Goal: Check status

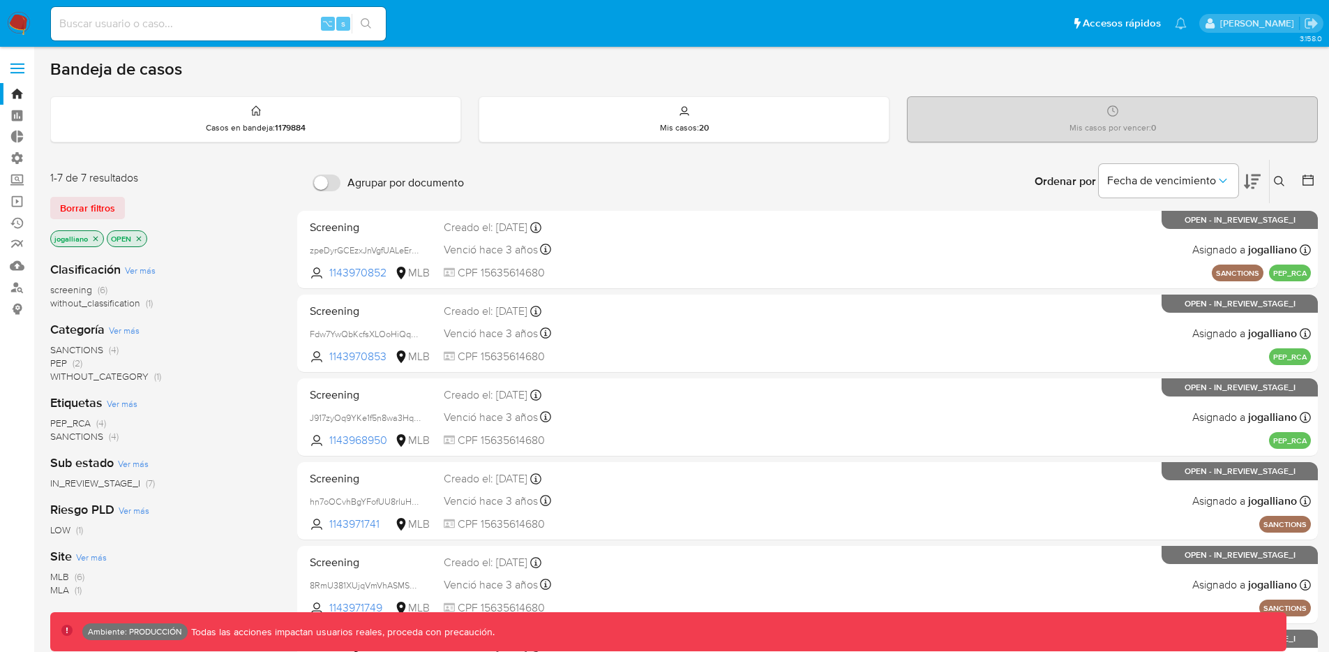
click at [188, 22] on input at bounding box center [218, 24] width 335 height 18
paste input "2675664583"
type input "2675664583"
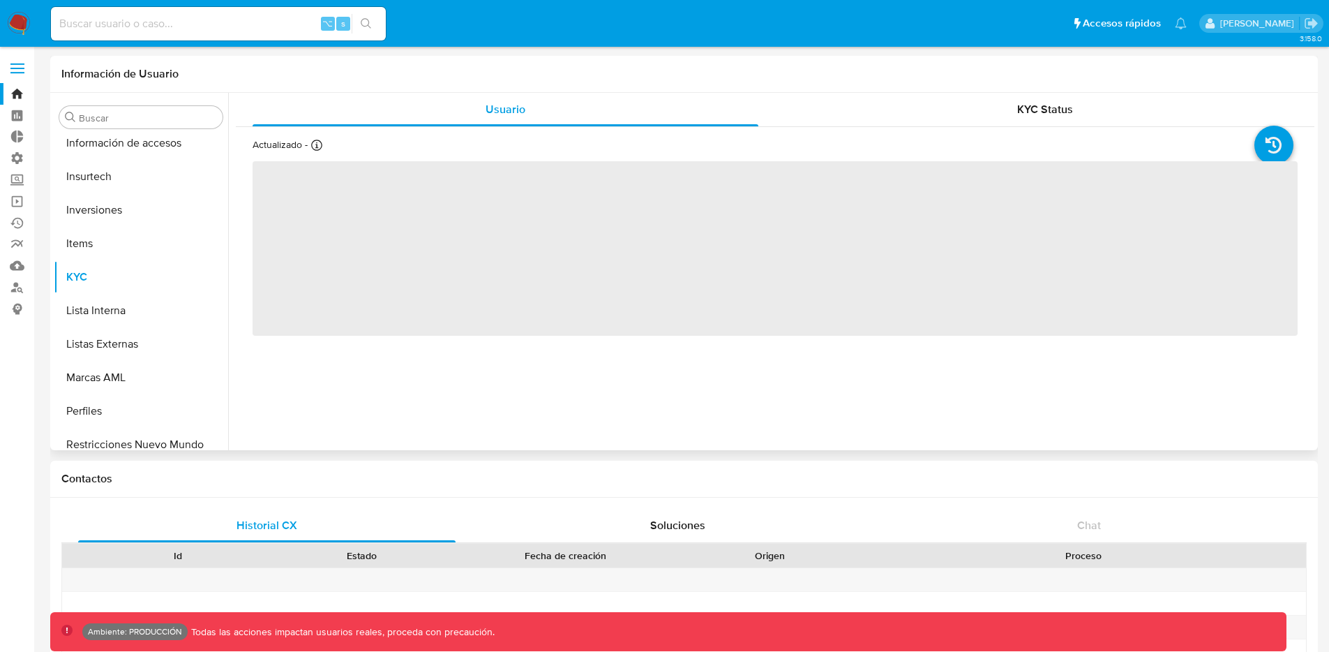
scroll to position [657, 0]
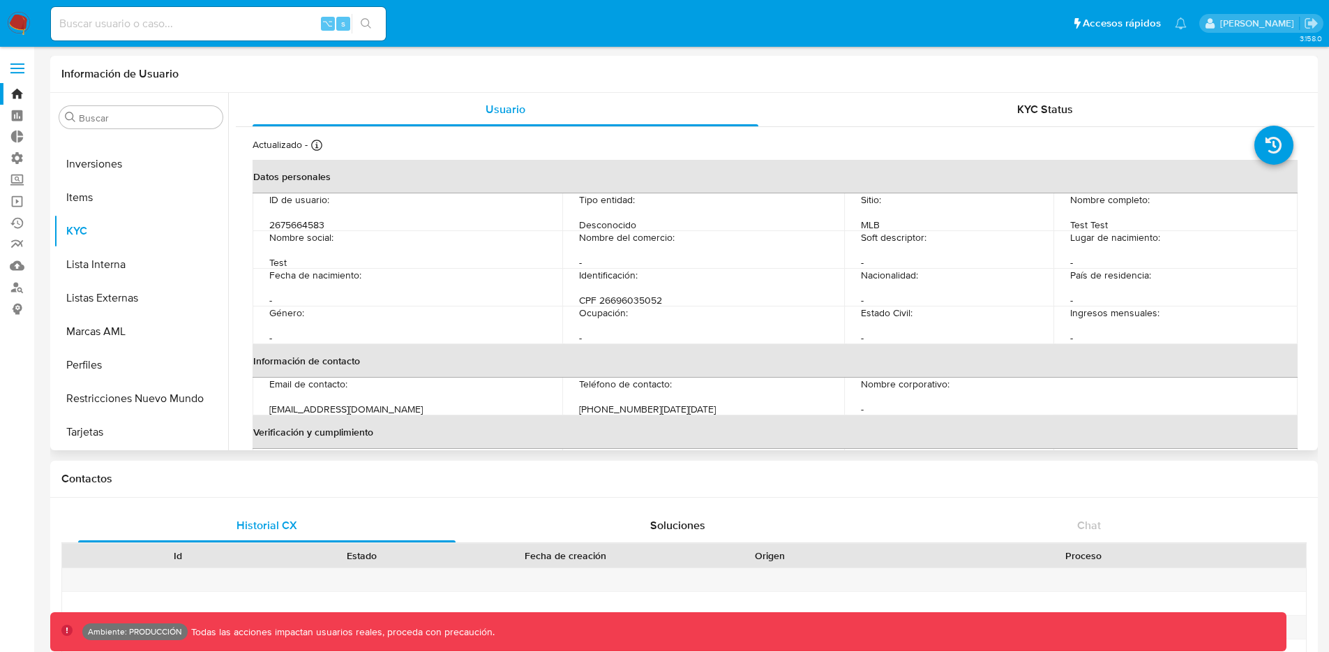
select select "10"
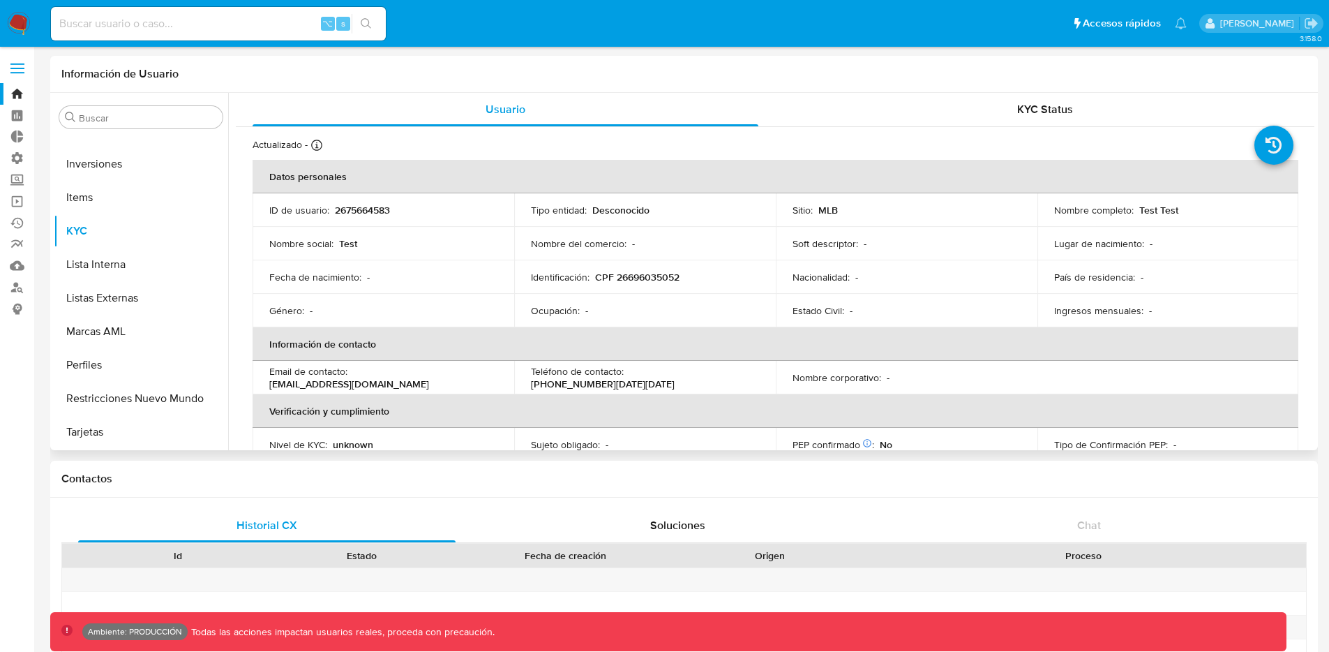
click at [827, 207] on p "MLB" at bounding box center [828, 210] width 20 height 13
